Goal: Task Accomplishment & Management: Complete application form

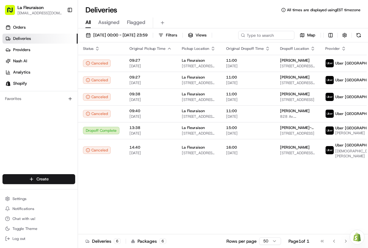
click at [41, 36] on link "Deliveries" at bounding box center [39, 39] width 75 height 10
click at [31, 39] on link "Deliveries" at bounding box center [39, 39] width 75 height 10
click at [106, 188] on link "Delivery" at bounding box center [112, 190] width 69 height 11
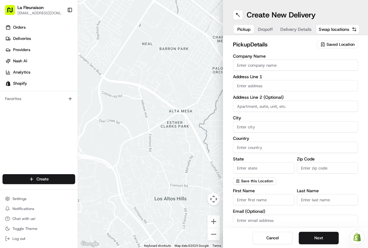
click at [249, 64] on input "Company Name" at bounding box center [295, 64] width 125 height 11
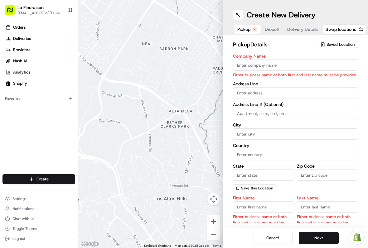
click at [254, 64] on input "Company Name" at bounding box center [295, 64] width 125 height 11
click at [338, 45] on span "Saved Location" at bounding box center [340, 45] width 28 height 6
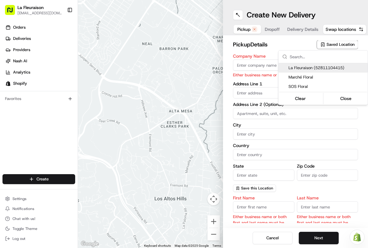
click at [308, 68] on span "La Fleuraison (52811104415)" at bounding box center [326, 68] width 77 height 6
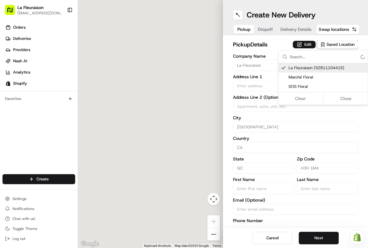
type input "La Fleuraison"
type input "[GEOGRAPHIC_DATA]"
type input "CA"
type input "QC"
type input "H3H 1M4"
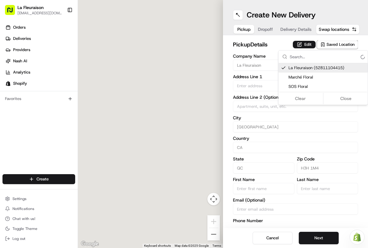
type input "[PHONE_NUMBER]"
type textarea "La Fleuraison"
type input "1970 [GEOGRAPHIC_DATA][PERSON_NAME]"
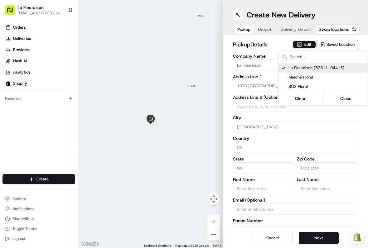
click at [316, 239] on html "La Fleuraison [EMAIL_ADDRESS][DOMAIN_NAME] Toggle Sidebar Orders Deliveries Pro…" at bounding box center [184, 124] width 368 height 248
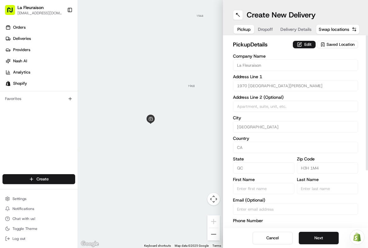
click at [240, 15] on button at bounding box center [238, 15] width 10 height 10
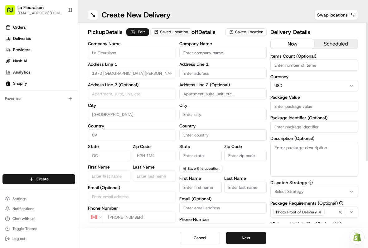
click at [201, 73] on input "text" at bounding box center [223, 73] width 88 height 11
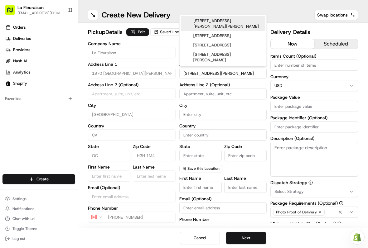
click at [219, 24] on div "[STREET_ADDRESS][PERSON_NAME][PERSON_NAME]" at bounding box center [223, 23] width 84 height 15
type input "[STREET_ADDRESS][PERSON_NAME][PERSON_NAME]"
type input "Brossard"
type input "[GEOGRAPHIC_DATA]"
type input "QC"
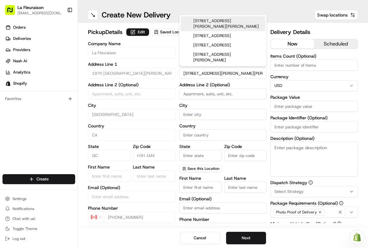
type input "J4Y 1J5"
type input "[STREET_ADDRESS][PERSON_NAME]"
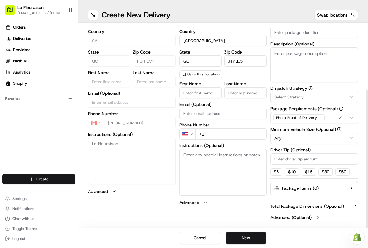
scroll to position [94, 0]
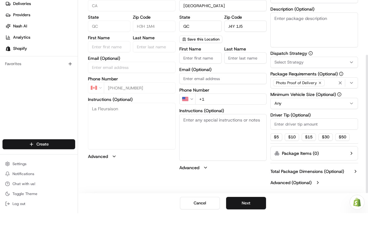
click at [198, 87] on input "First Name" at bounding box center [200, 92] width 42 height 11
type input "[PERSON_NAME]"
click at [240, 87] on input "Last Name" at bounding box center [245, 92] width 42 height 11
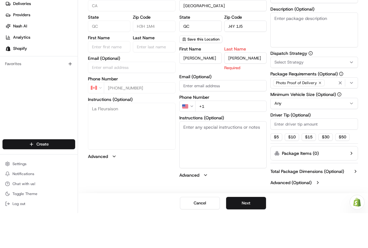
type input "[PERSON_NAME]"
click at [212, 105] on div "First Name [PERSON_NAME] Last Name [PERSON_NAME] Required Email (Optional) Phon…" at bounding box center [223, 147] width 88 height 131
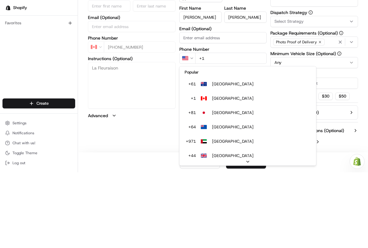
click at [189, 134] on html "La Fleuraison [EMAIL_ADDRESS][DOMAIN_NAME] Toggle Sidebar Orders Deliveries Pro…" at bounding box center [184, 124] width 368 height 248
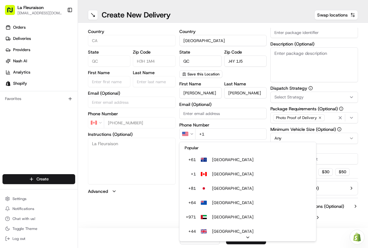
scroll to position [27, 0]
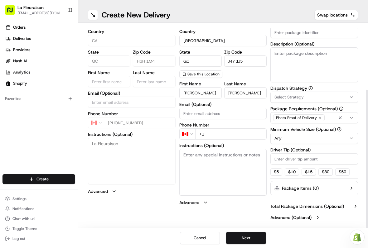
click at [216, 133] on input "+1" at bounding box center [231, 133] width 72 height 11
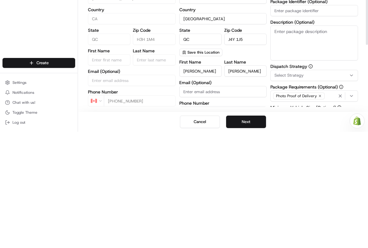
scroll to position [0, 0]
type input "[PHONE_NUMBER]"
click at [245, 232] on button "Next" at bounding box center [246, 238] width 40 height 12
click at [250, 232] on button "Next" at bounding box center [246, 238] width 40 height 12
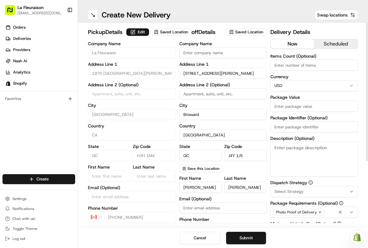
click at [350, 87] on html "La Fleuraison [EMAIL_ADDRESS][DOMAIN_NAME] Toggle Sidebar Orders Deliveries Pro…" at bounding box center [184, 124] width 368 height 248
click at [307, 107] on input "Package Value" at bounding box center [314, 106] width 88 height 11
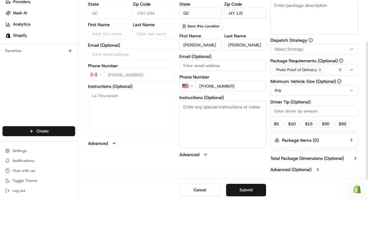
scroll to position [94, 0]
type input "200"
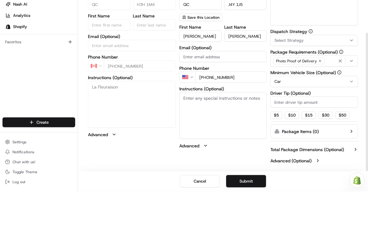
click at [245, 235] on button "Submit" at bounding box center [246, 238] width 40 height 12
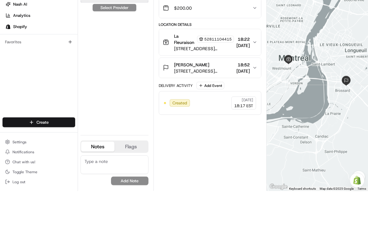
click at [88, 53] on img at bounding box center [89, 52] width 8 height 8
click at [26, 39] on span "Deliveries" at bounding box center [22, 39] width 18 height 6
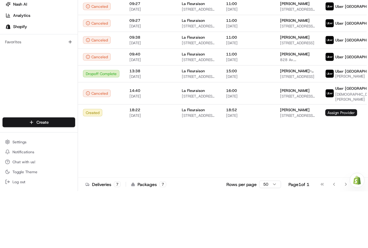
click at [310, 169] on div "[PERSON_NAME]" at bounding box center [297, 166] width 35 height 5
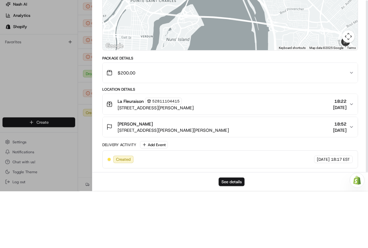
scroll to position [36, 0]
click at [28, 151] on div at bounding box center [184, 124] width 368 height 248
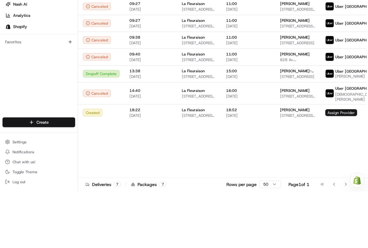
click at [45, 45] on link "Providers" at bounding box center [39, 50] width 75 height 10
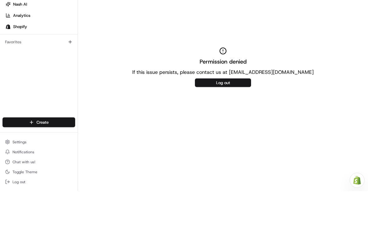
click at [43, 36] on link "Deliveries" at bounding box center [39, 39] width 75 height 10
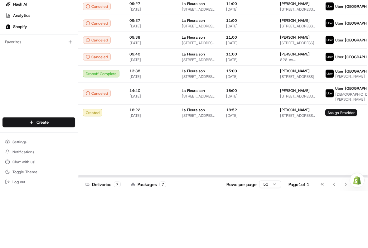
click at [338, 173] on span "Assign Provider" at bounding box center [341, 169] width 32 height 7
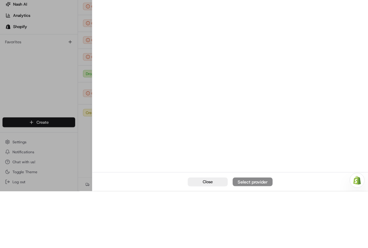
click at [40, 140] on div at bounding box center [184, 124] width 368 height 248
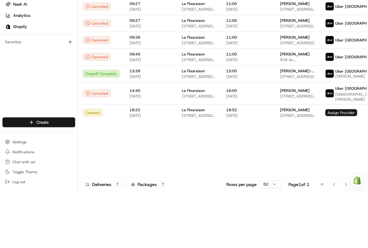
click at [332, 173] on span "Assign Provider" at bounding box center [341, 169] width 32 height 7
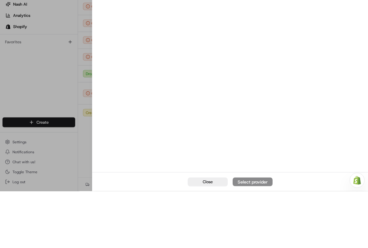
click at [50, 146] on div at bounding box center [184, 124] width 368 height 248
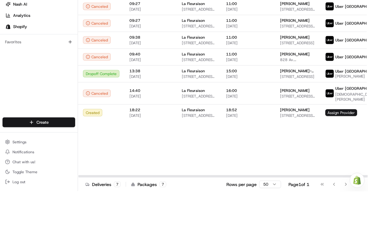
click at [298, 169] on div "[PERSON_NAME]" at bounding box center [297, 166] width 35 height 5
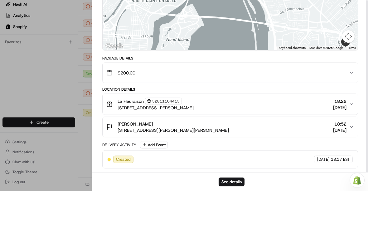
scroll to position [36, 0]
click at [39, 143] on div at bounding box center [184, 124] width 368 height 248
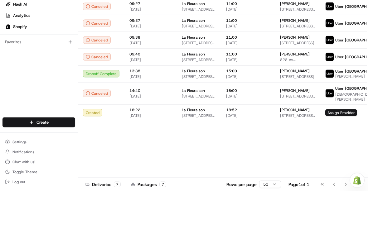
click at [339, 173] on span "Assign Provider" at bounding box center [341, 169] width 32 height 7
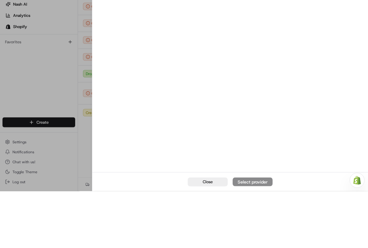
click at [240, 44] on div "Uber Canada $17.40 Expired" at bounding box center [229, 43] width 255 height 15
click at [258, 235] on div "Close Select provider" at bounding box center [229, 238] width 275 height 19
click at [215, 40] on div "Uber Canada $17.40 Expired" at bounding box center [229, 43] width 255 height 15
click at [226, 41] on div "Uber Canada $17.40 Expired" at bounding box center [229, 43] width 255 height 15
click at [353, 31] on button at bounding box center [353, 30] width 7 height 7
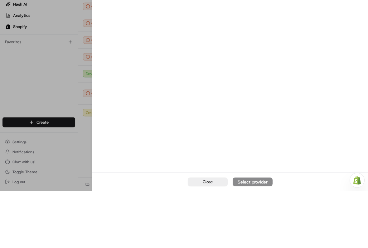
click at [265, 42] on div "Uber Canada Dropoff ETA 55 minutes $16.33" at bounding box center [229, 43] width 255 height 15
click at [339, 44] on button "button" at bounding box center [338, 43] width 7 height 7
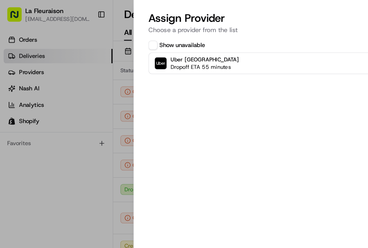
click at [32, 136] on div at bounding box center [184, 124] width 368 height 248
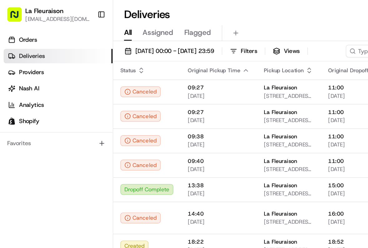
scroll to position [0, 0]
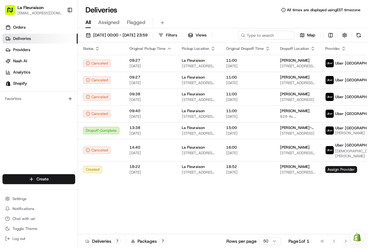
click at [339, 173] on span "Assign Provider" at bounding box center [341, 169] width 32 height 7
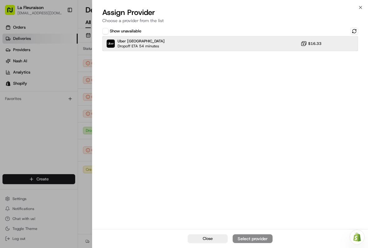
click at [111, 45] on img at bounding box center [111, 44] width 8 height 8
click at [256, 239] on div "Assign Provider" at bounding box center [252, 238] width 31 height 6
click at [358, 7] on icon "button" at bounding box center [360, 7] width 5 height 5
